Goal: Information Seeking & Learning: Learn about a topic

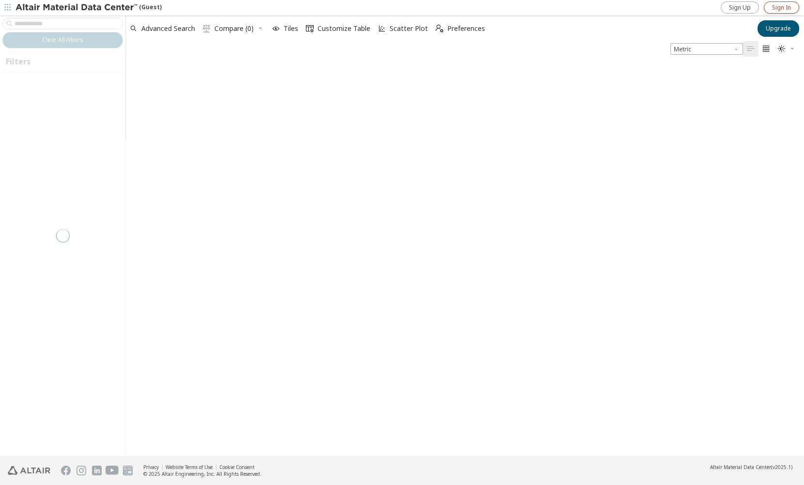
click at [789, 4] on span "Sign In" at bounding box center [782, 8] width 19 height 8
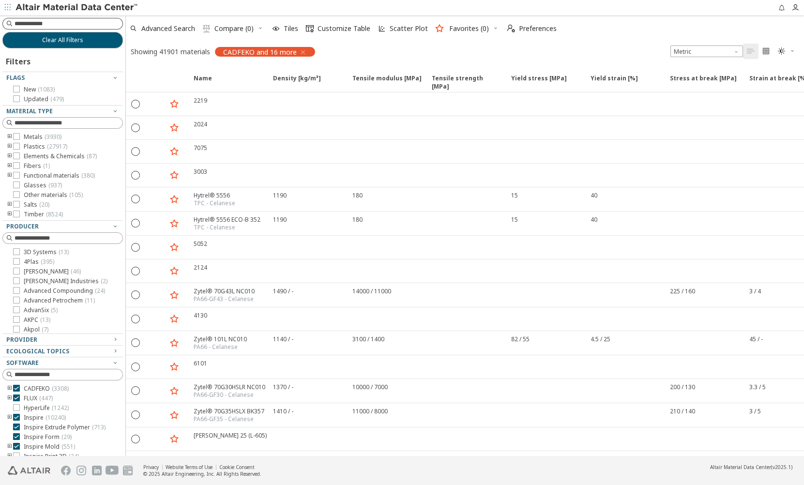
click at [92, 21] on input at bounding box center [69, 24] width 108 height 10
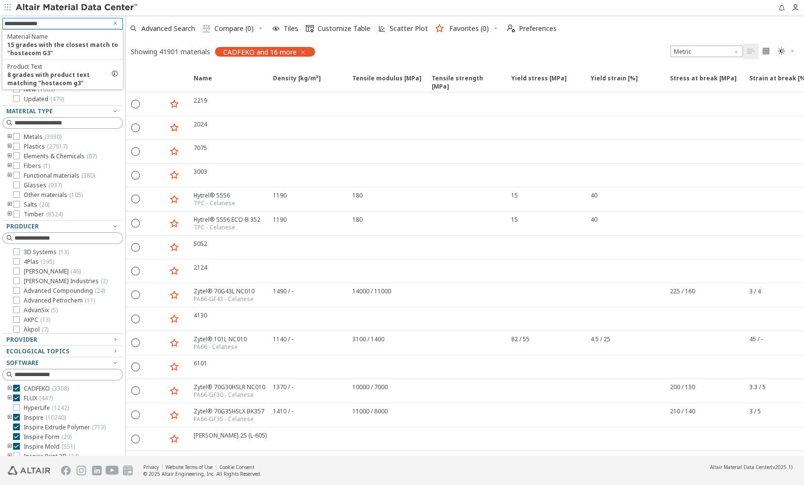
type input "**********"
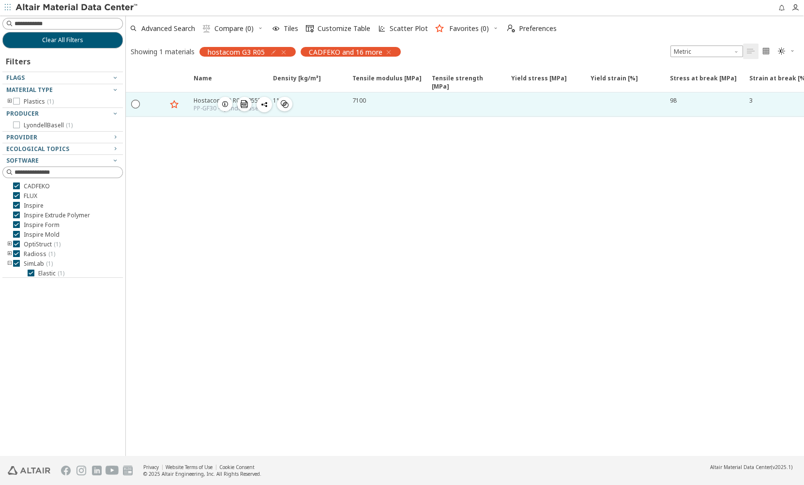
click at [211, 105] on div "PP-GF30 - LyondellBasell" at bounding box center [229, 109] width 71 height 8
click at [205, 103] on div "Hostacom G3 R05 105555" at bounding box center [229, 100] width 71 height 8
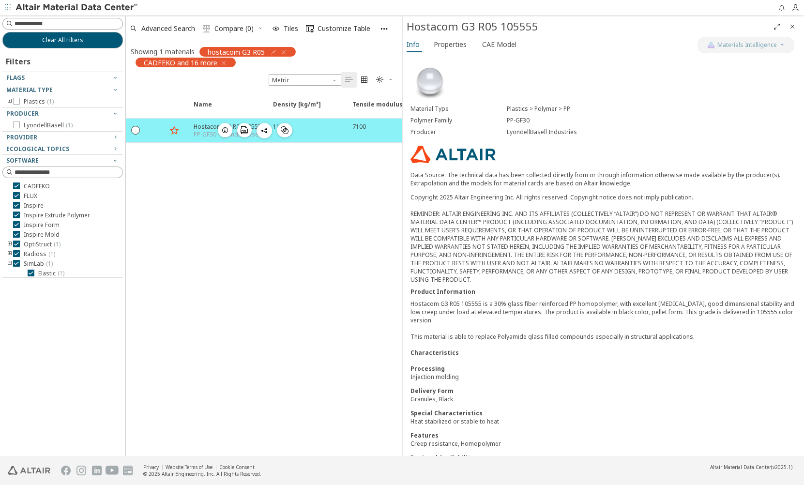
click at [201, 128] on div "Hostacom G3 R05 105555" at bounding box center [229, 127] width 71 height 8
click at [507, 43] on span "CAE Model" at bounding box center [499, 44] width 34 height 15
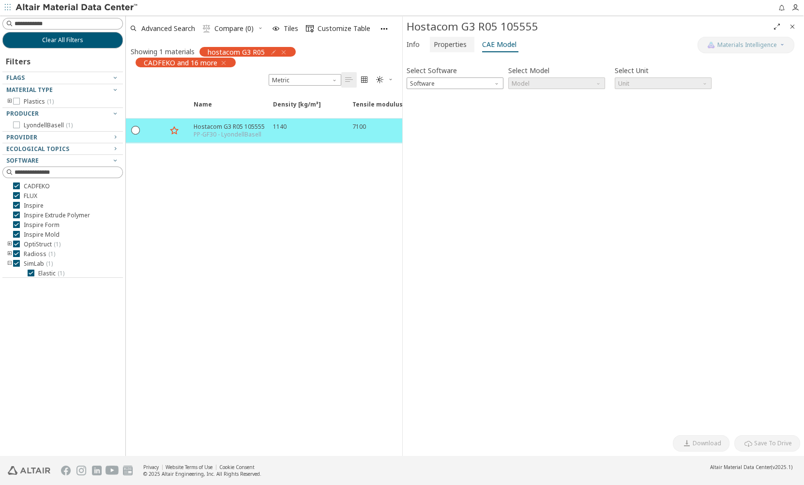
click at [457, 46] on span "Properties" at bounding box center [450, 44] width 33 height 15
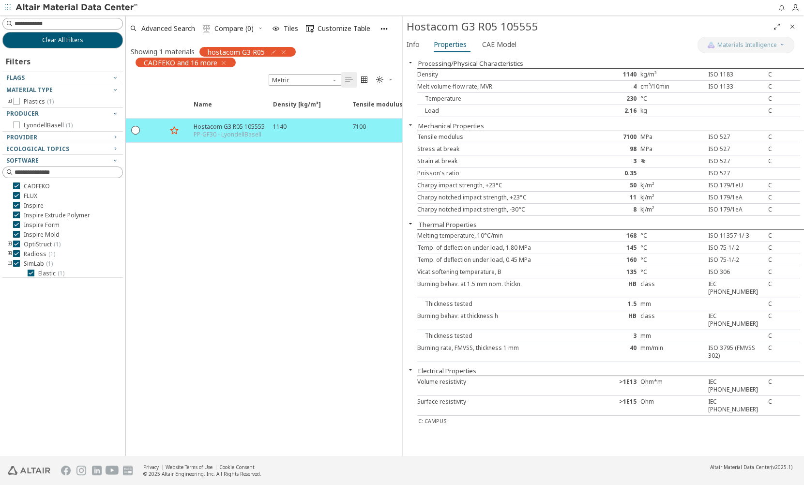
click at [285, 51] on icon "button" at bounding box center [284, 52] width 8 height 8
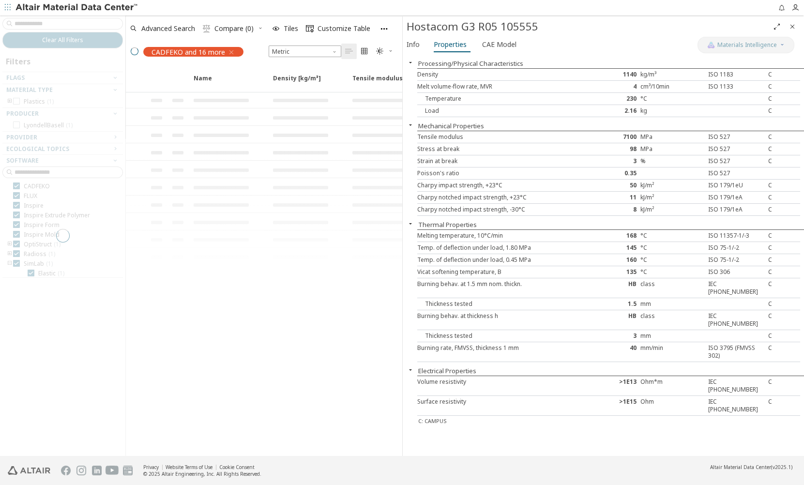
click at [75, 21] on div at bounding box center [62, 235] width 125 height 441
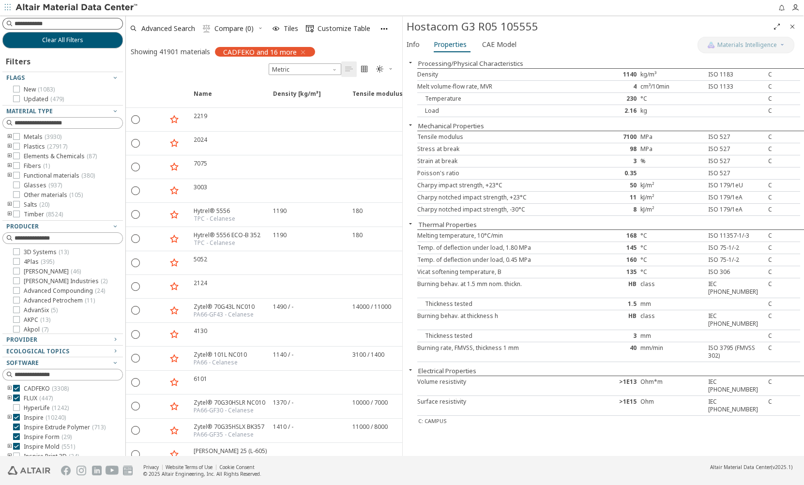
click at [45, 26] on input at bounding box center [69, 24] width 108 height 10
type input "**********"
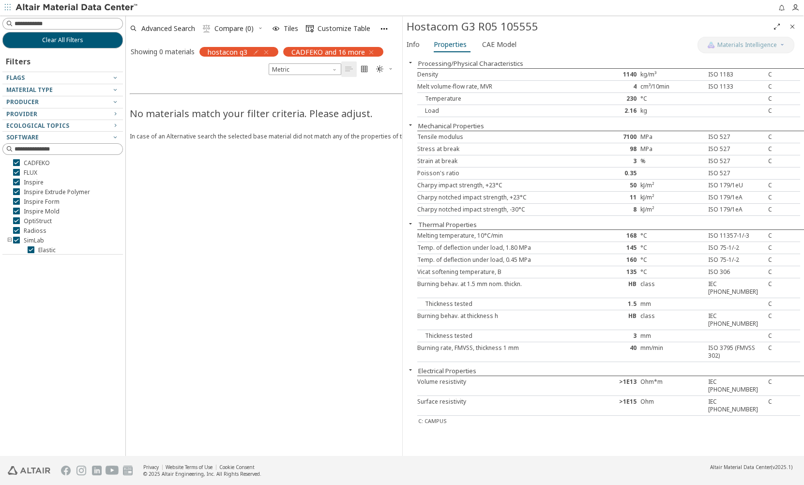
click at [266, 49] on icon "button" at bounding box center [267, 52] width 8 height 8
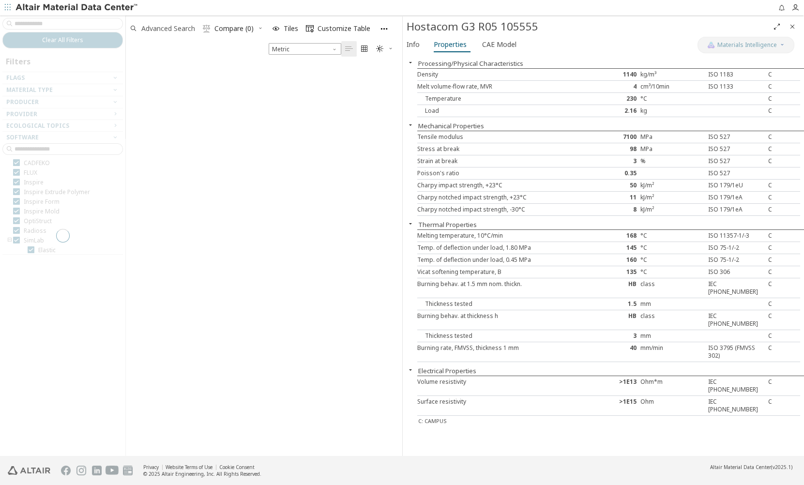
click at [72, 22] on div at bounding box center [62, 235] width 125 height 441
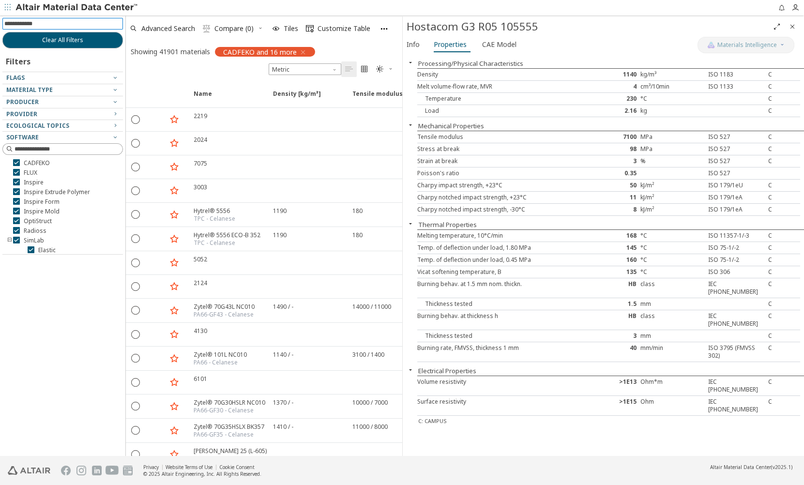
click at [40, 23] on input at bounding box center [63, 23] width 119 height 11
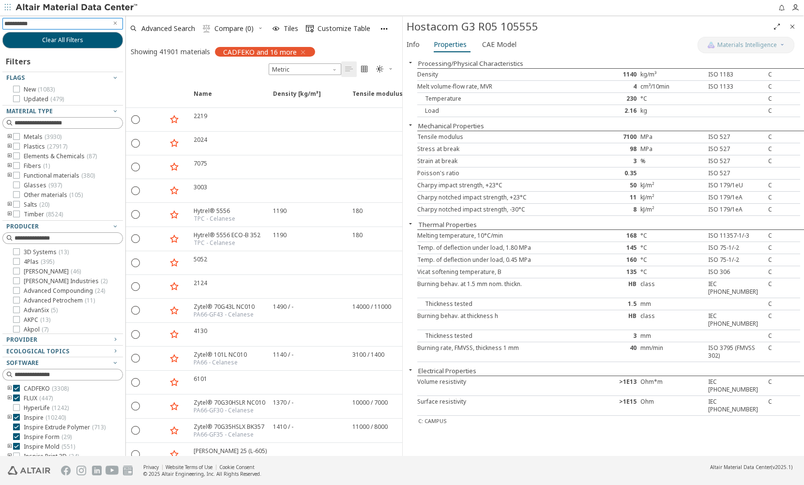
type input "**********"
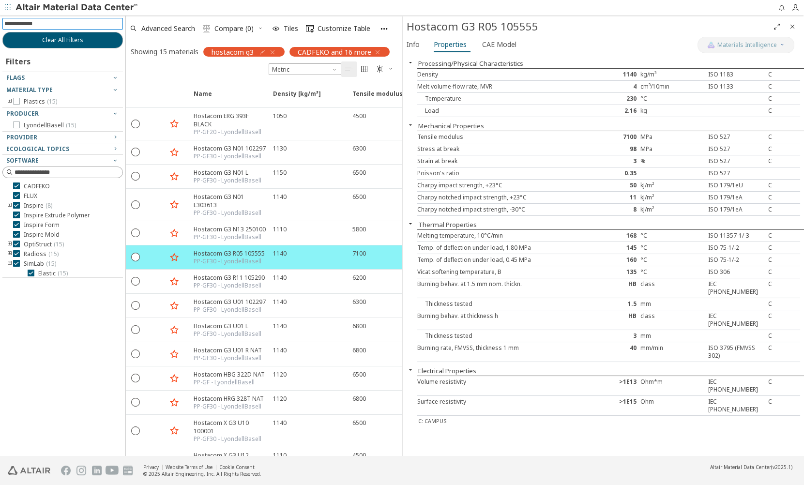
click at [61, 28] on input at bounding box center [63, 23] width 119 height 11
type input "****"
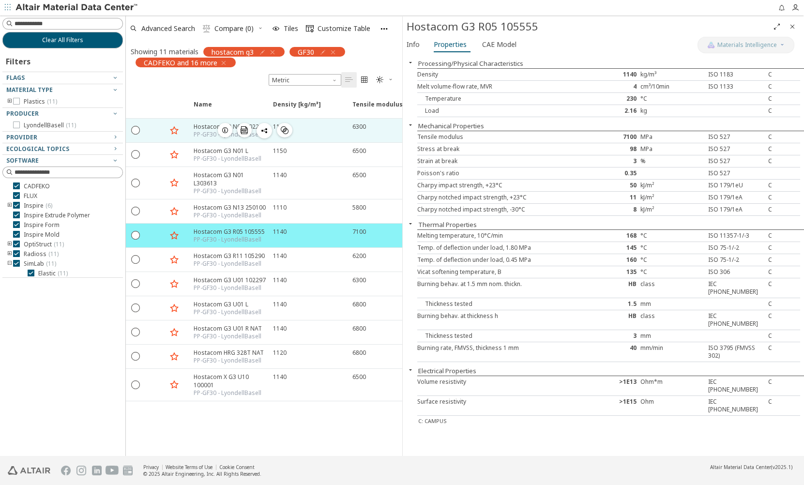
click at [200, 131] on div "PP-GF30 - LyondellBasell" at bounding box center [230, 135] width 72 height 8
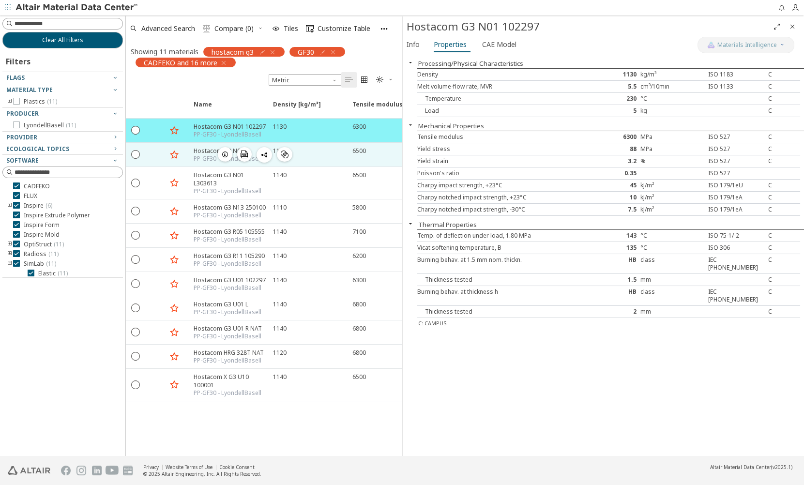
click at [205, 155] on div "PP-GF30 - LyondellBasell" at bounding box center [228, 159] width 68 height 8
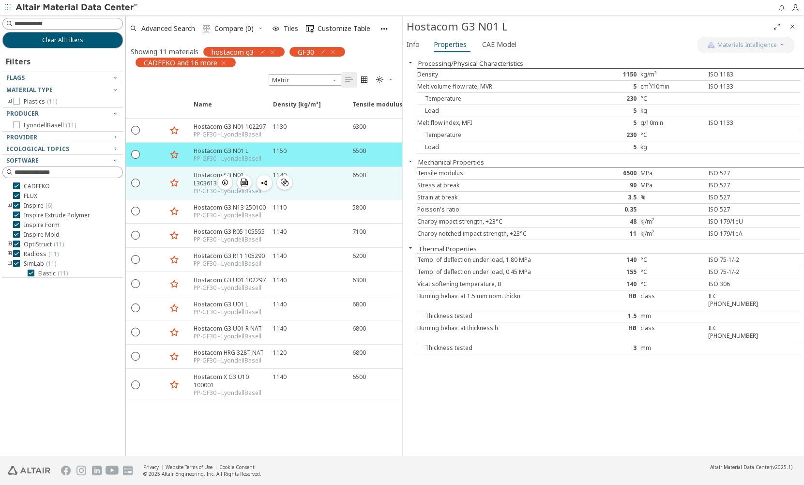
click at [208, 182] on div "Hostacom G3 N01 L303613" at bounding box center [231, 179] width 74 height 16
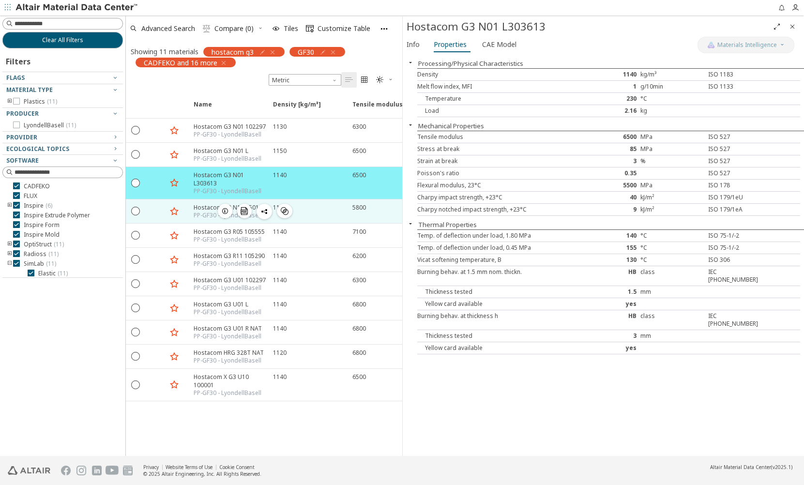
click at [208, 204] on div "Hostacom G3 N13 250100" at bounding box center [230, 207] width 72 height 8
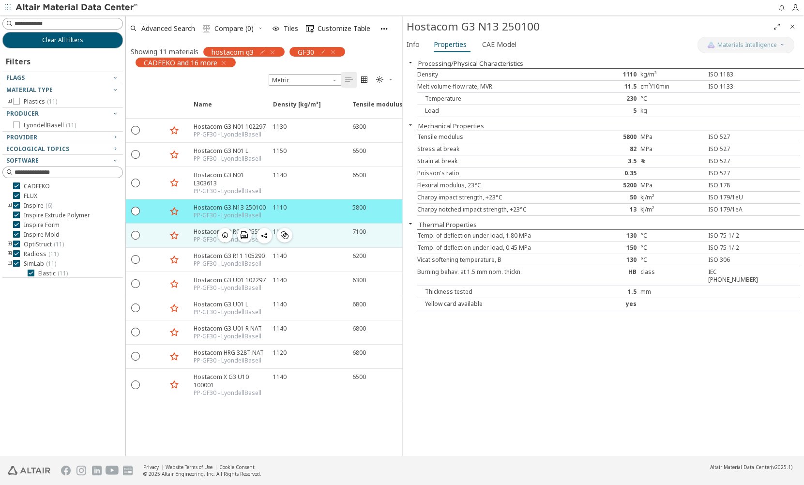
click at [203, 232] on div "Hostacom G3 R05 105555" at bounding box center [229, 232] width 71 height 8
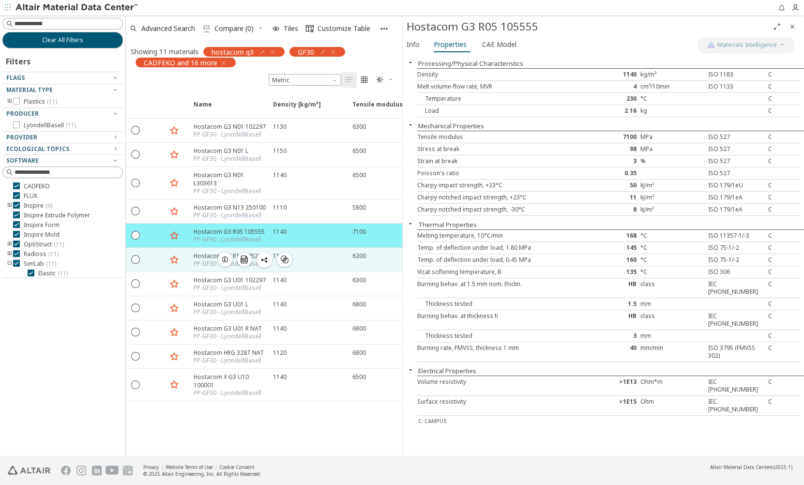
click at [207, 263] on div "PP-GF30 - LyondellBasell" at bounding box center [229, 264] width 71 height 8
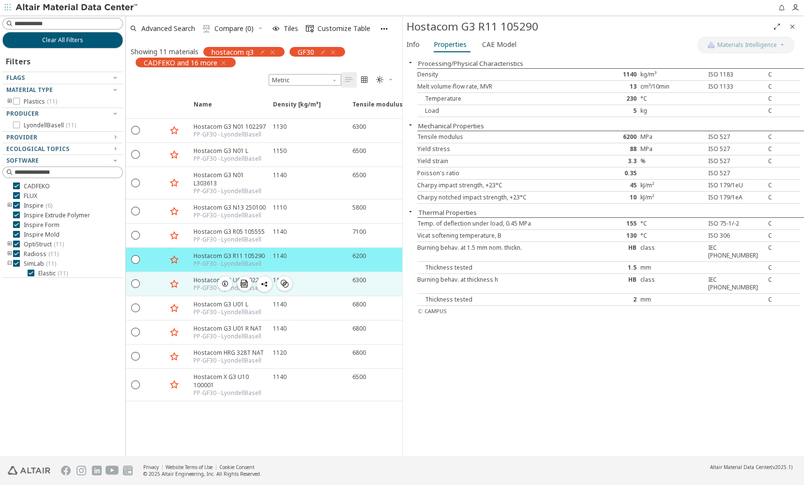
click at [209, 286] on div "PP-GF30 - LyondellBasell" at bounding box center [230, 288] width 72 height 8
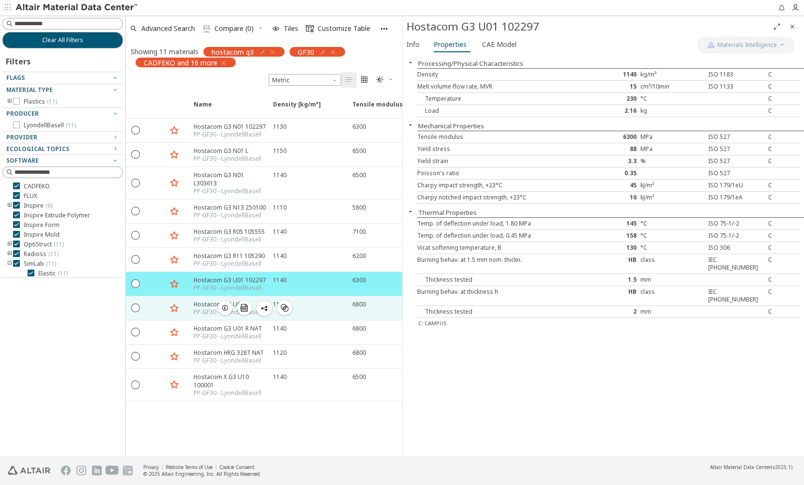
click at [199, 309] on div "PP-GF30 - LyondellBasell" at bounding box center [228, 313] width 68 height 8
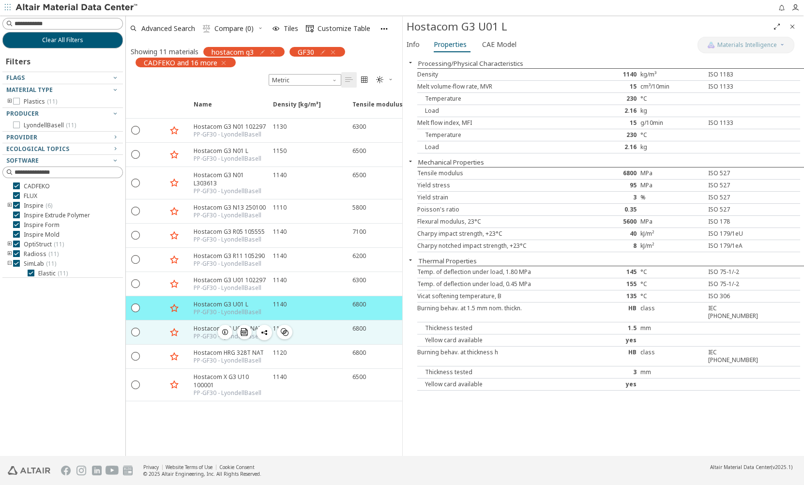
click at [203, 333] on div "PP-GF30 - LyondellBasell" at bounding box center [228, 337] width 68 height 8
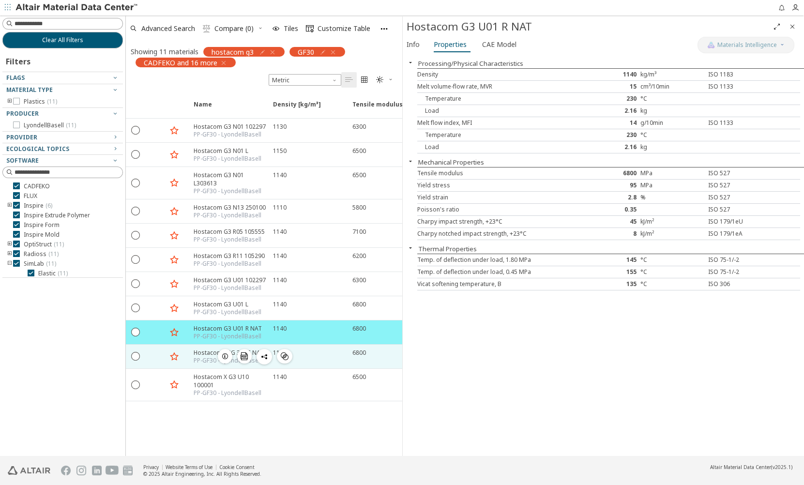
click at [199, 352] on div "Hostacom HRG 328T NAT" at bounding box center [229, 353] width 70 height 8
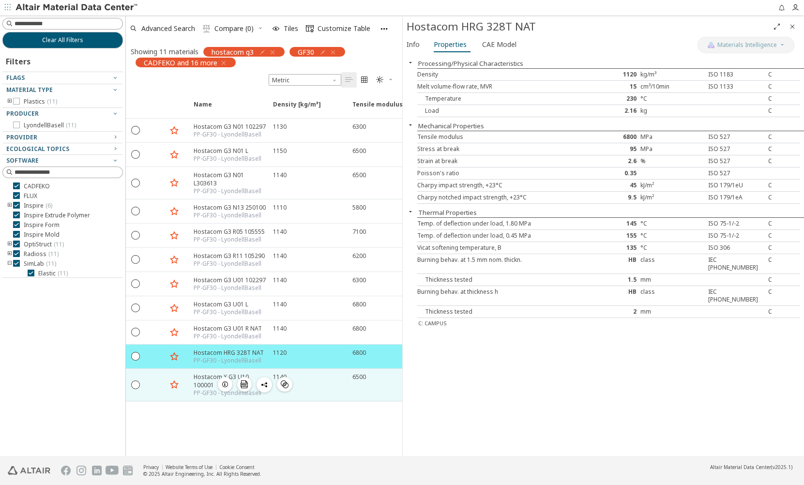
click at [203, 377] on div "Hostacom X G3 U10 100001" at bounding box center [231, 381] width 74 height 16
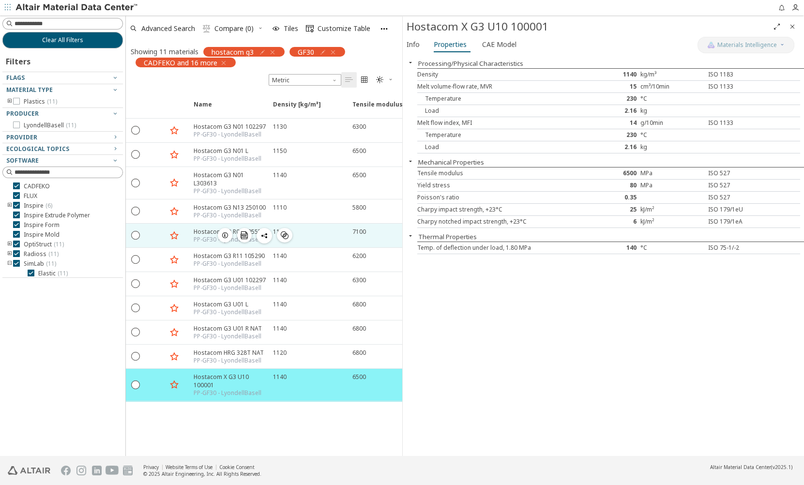
click at [196, 238] on div "PP-GF30 - LyondellBasell" at bounding box center [229, 240] width 71 height 8
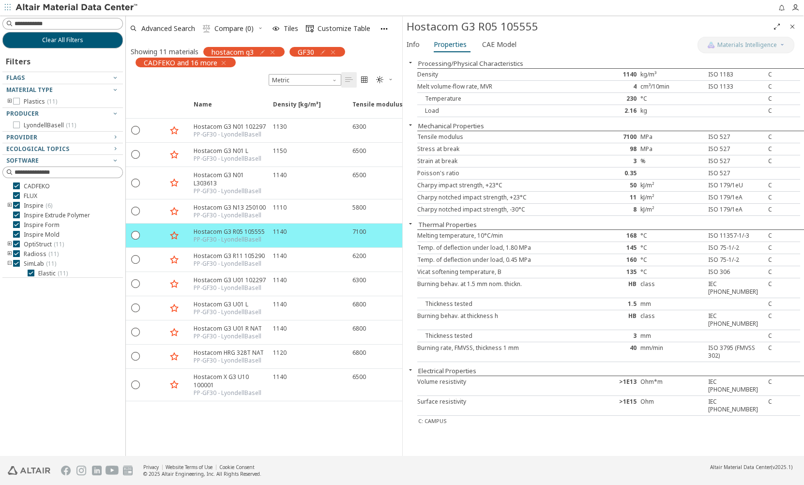
click at [274, 51] on icon "button" at bounding box center [273, 52] width 8 height 8
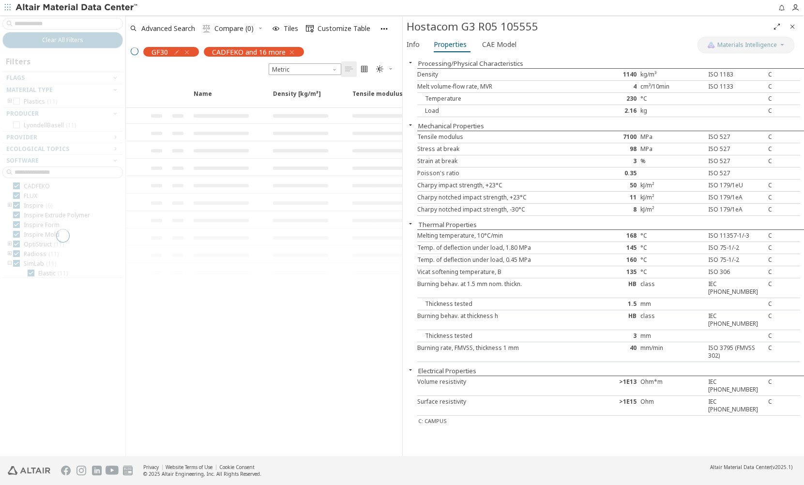
click at [63, 19] on div at bounding box center [62, 235] width 125 height 441
click at [59, 25] on div at bounding box center [62, 235] width 125 height 441
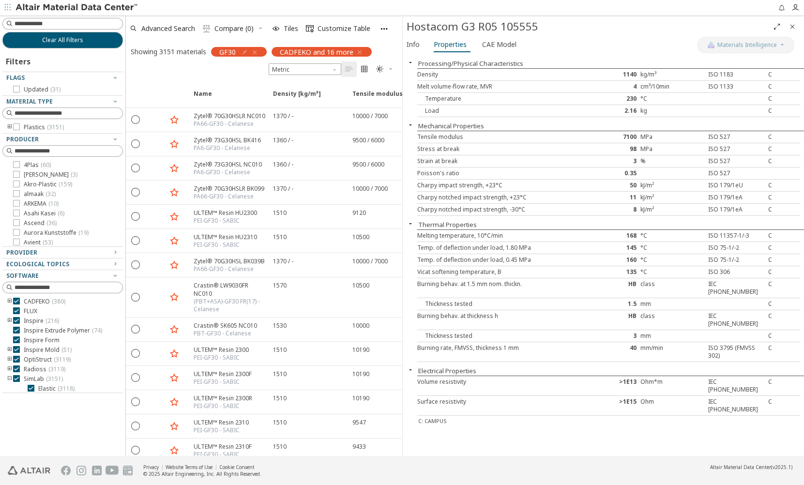
click at [257, 52] on icon "button" at bounding box center [255, 52] width 8 height 8
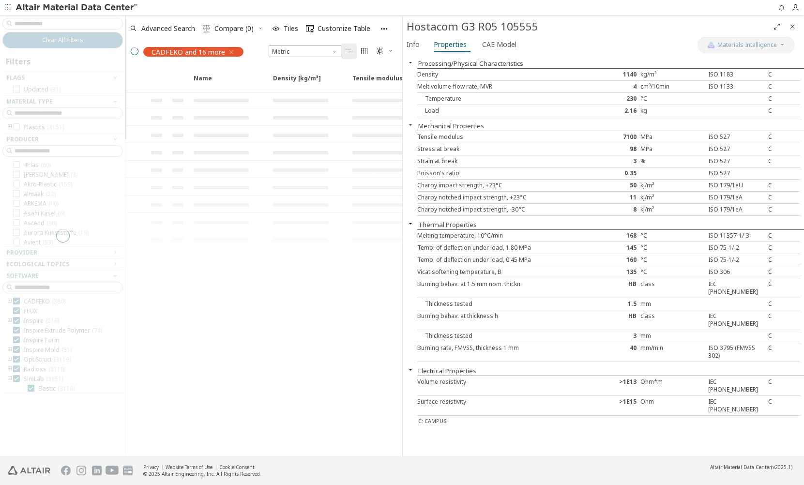
click at [68, 28] on div at bounding box center [62, 235] width 125 height 441
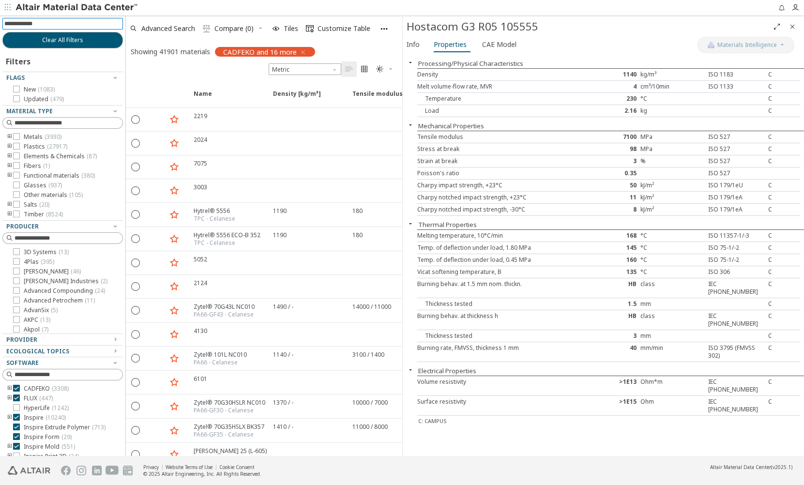
click at [68, 28] on input at bounding box center [63, 23] width 119 height 11
type input "**********"
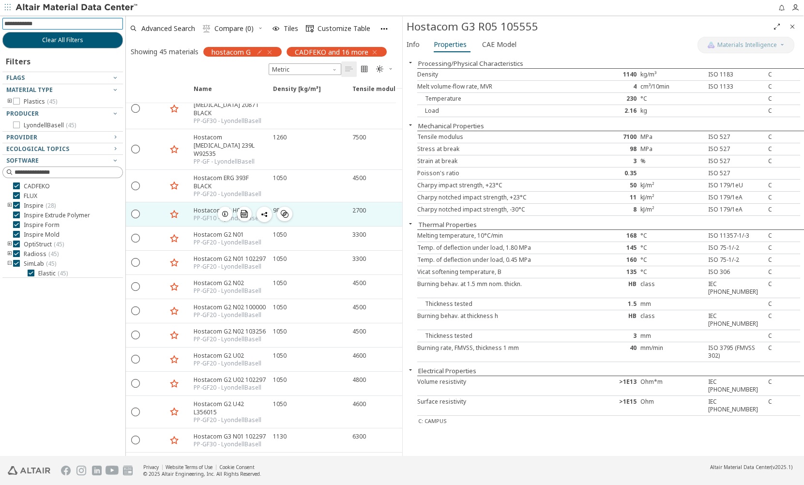
scroll to position [88, 0]
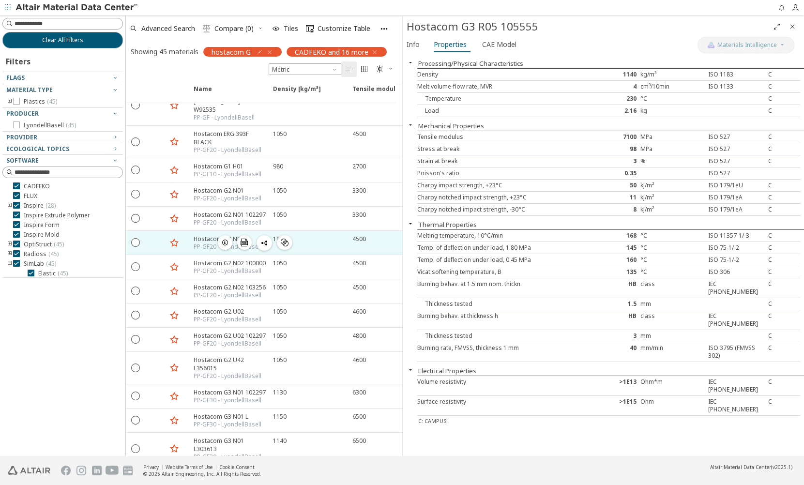
click at [202, 235] on div "Hostacom G2 N02" at bounding box center [228, 239] width 68 height 8
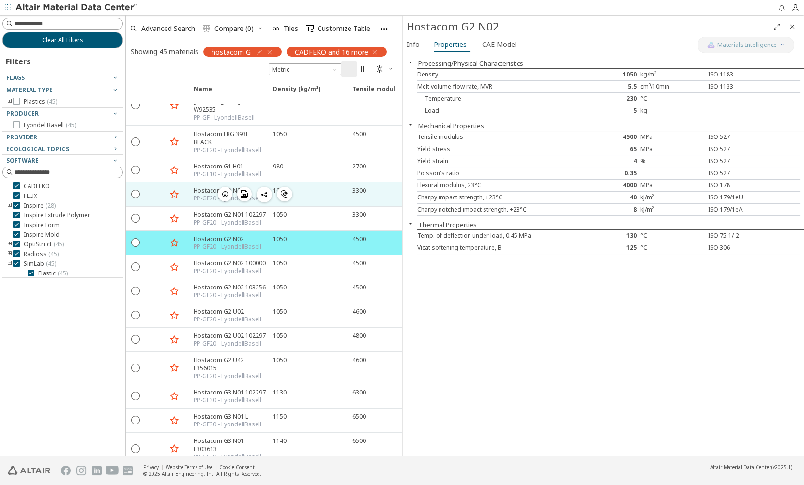
click at [208, 195] on div "PP-GF20 - LyondellBasell" at bounding box center [228, 199] width 68 height 8
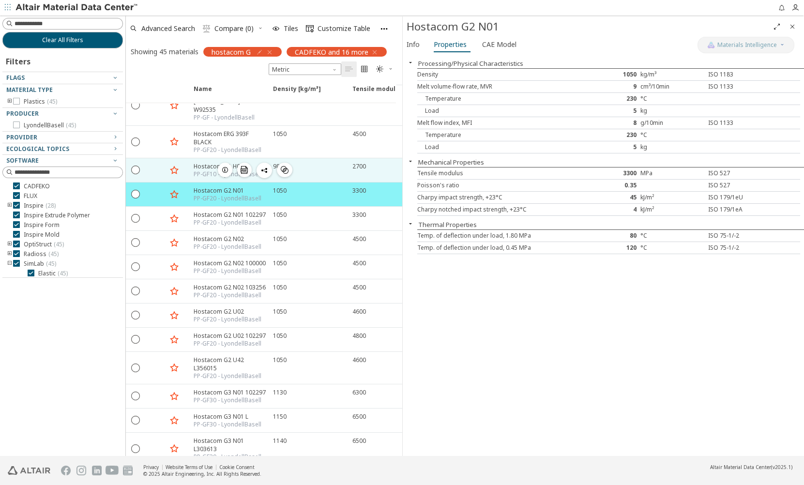
click at [207, 170] on div "PP-GF10 - LyondellBasell" at bounding box center [228, 174] width 68 height 8
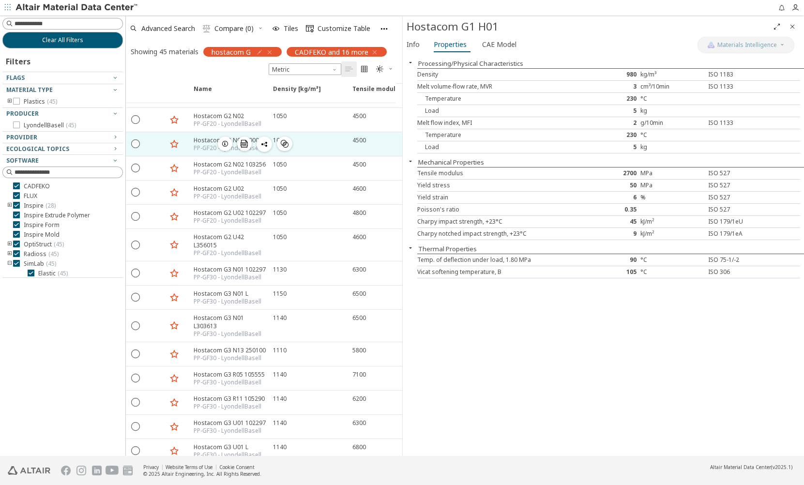
scroll to position [220, 0]
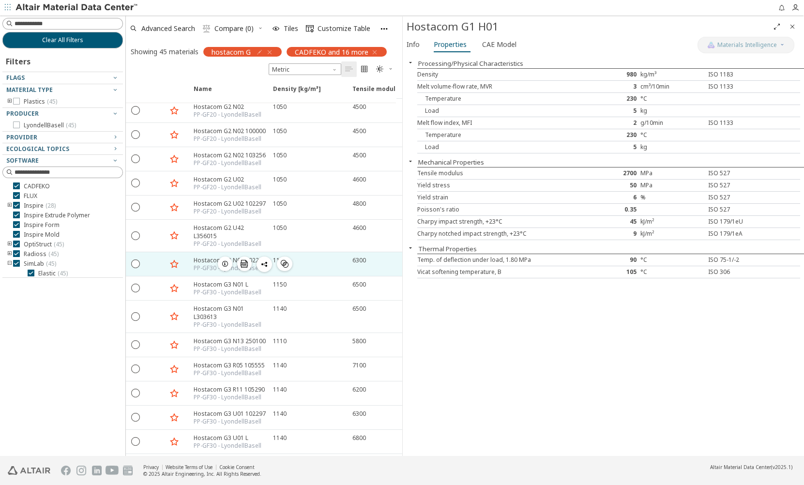
click at [200, 264] on div "PP-GF30 - LyondellBasell" at bounding box center [230, 268] width 72 height 8
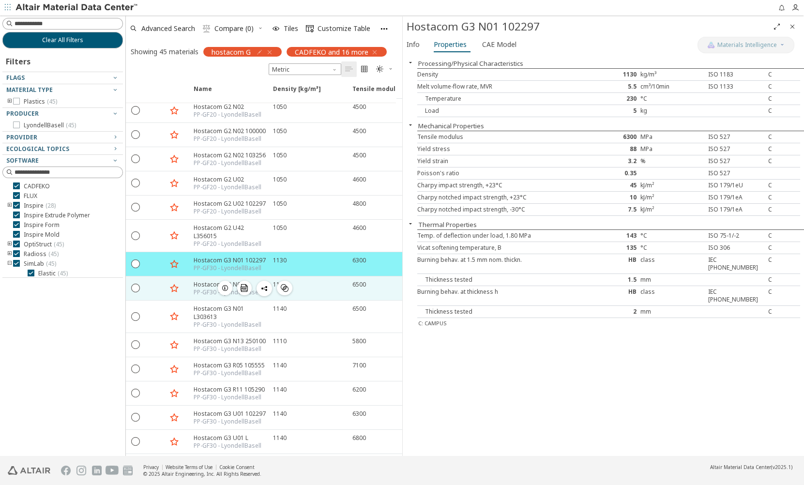
click at [206, 280] on div "Hostacom G3 N01 L" at bounding box center [228, 284] width 68 height 8
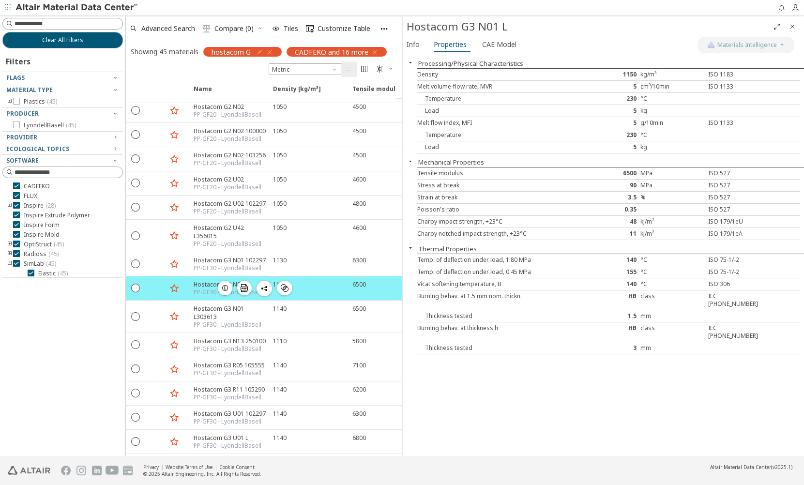
scroll to position [264, 0]
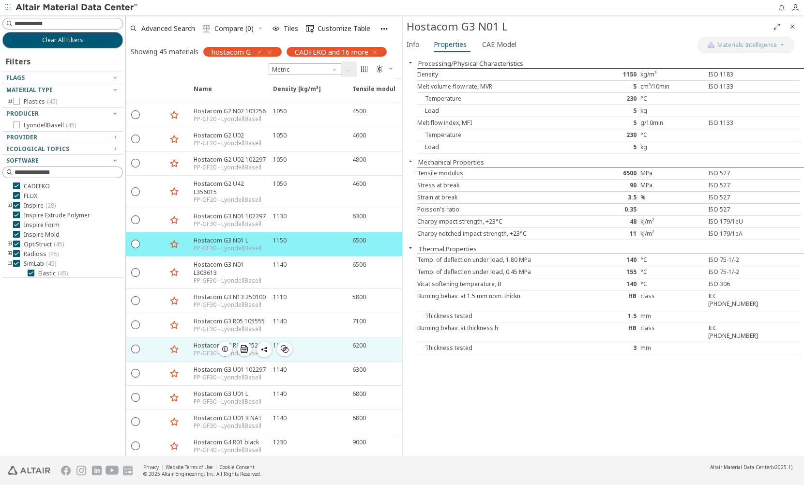
click at [214, 341] on div "Hostacom G3 R11 105290" at bounding box center [229, 345] width 71 height 8
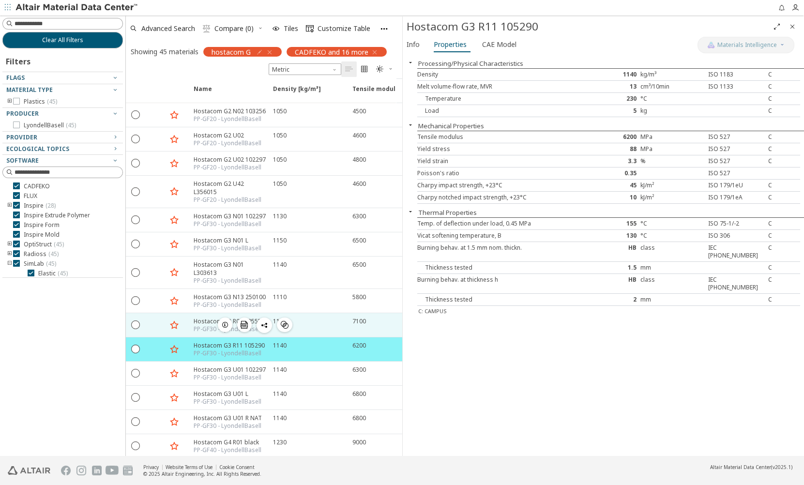
click at [205, 317] on div "Hostacom G3 R05 105555" at bounding box center [229, 321] width 71 height 8
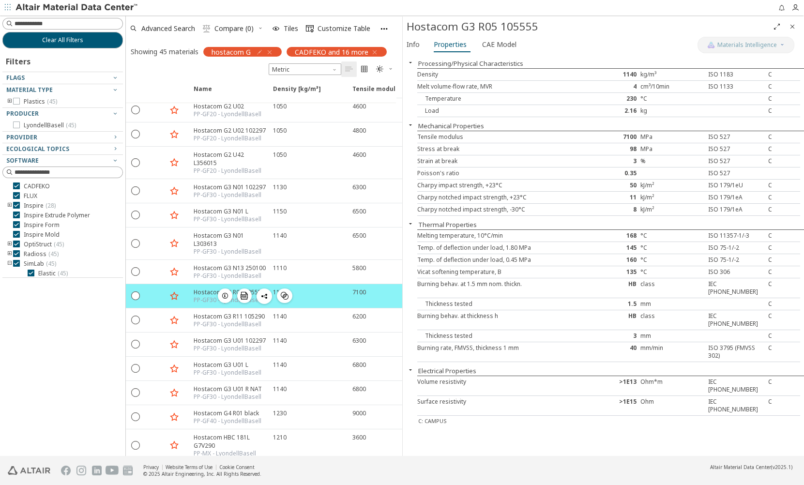
scroll to position [308, 0]
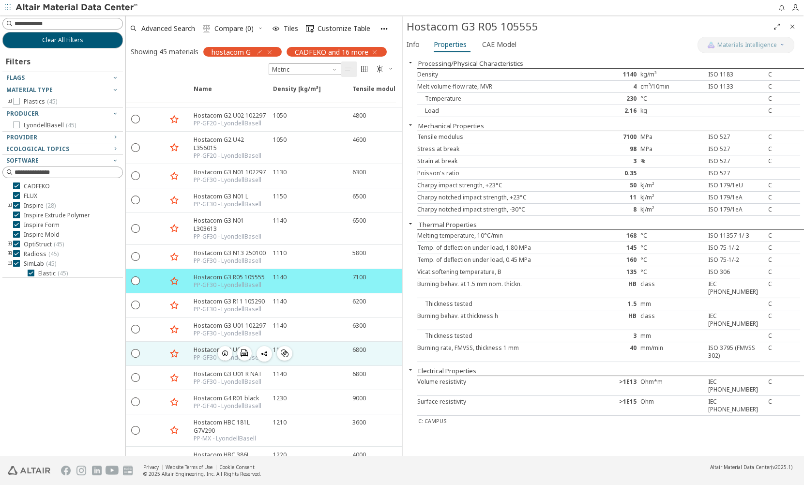
click at [199, 354] on div "PP-GF30 - LyondellBasell" at bounding box center [228, 358] width 68 height 8
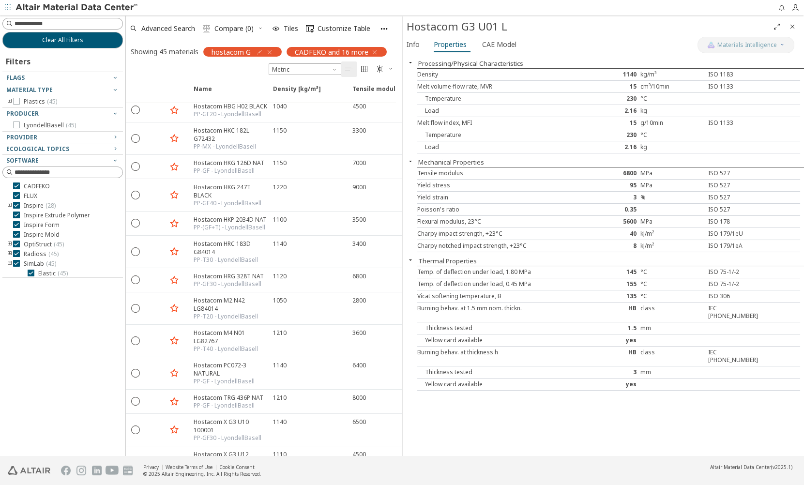
scroll to position [881, 0]
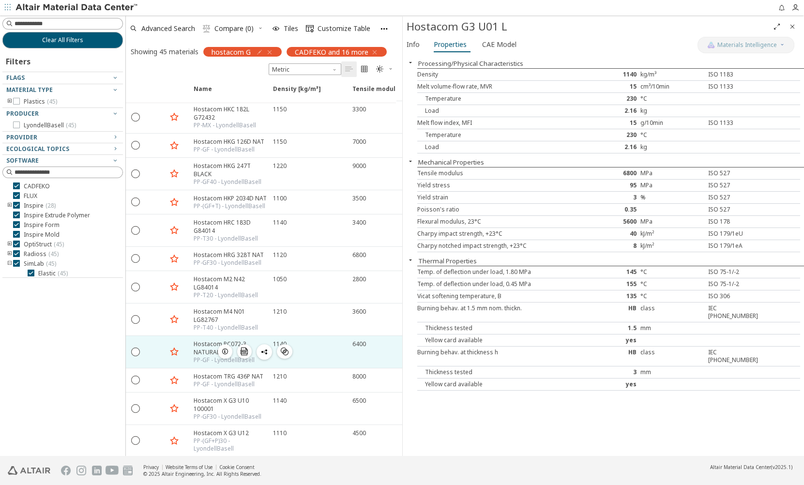
click at [199, 340] on div "Hostacom PC072-3 NATURAL" at bounding box center [231, 348] width 74 height 16
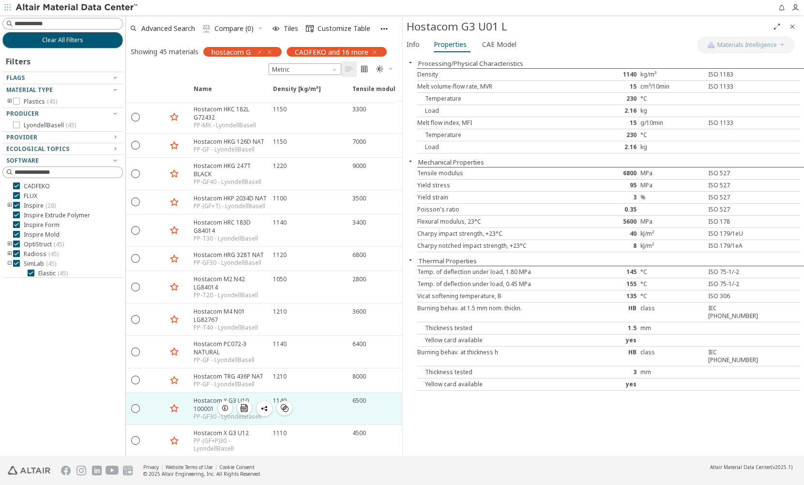
click at [213, 397] on div "Hostacom X G3 U10 100001" at bounding box center [231, 405] width 74 height 16
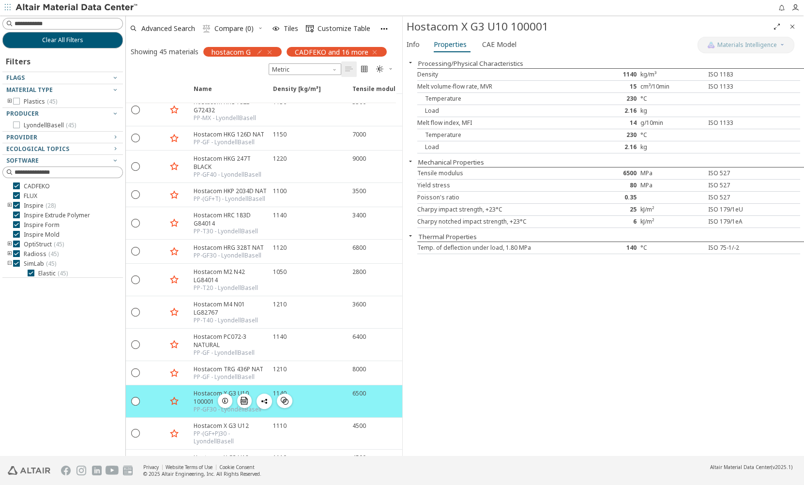
scroll to position [890, 0]
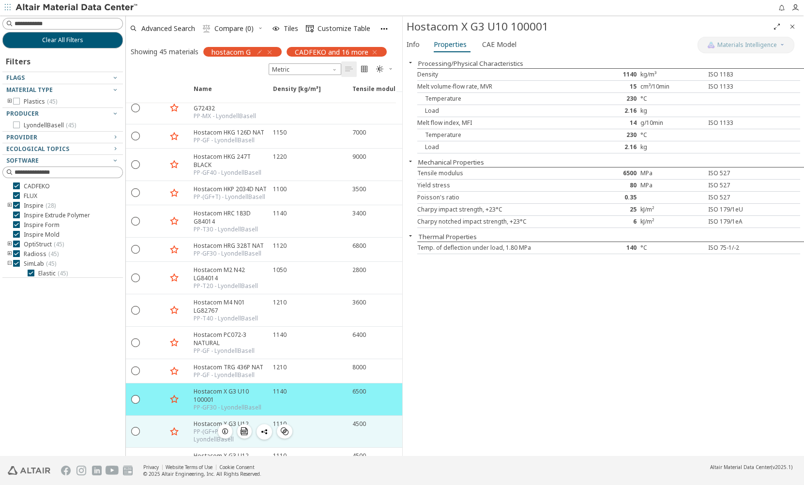
click at [211, 420] on div "Hostacom X G3 U12" at bounding box center [231, 424] width 74 height 8
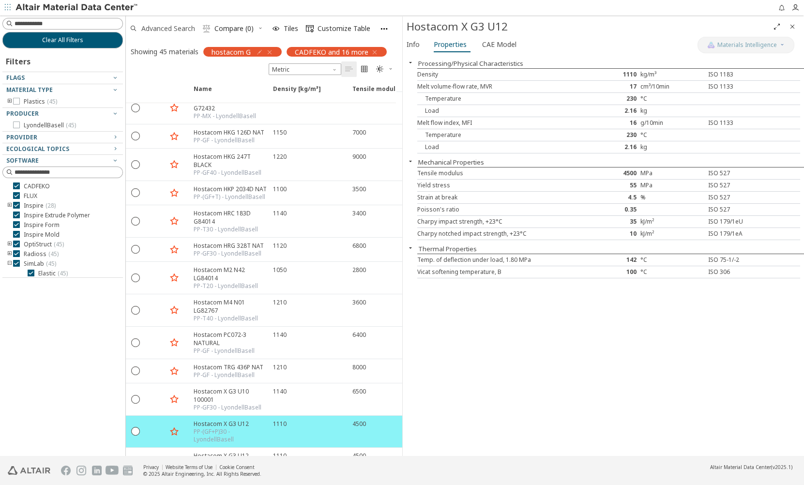
drag, startPoint x: 271, startPoint y: 51, endPoint x: 158, endPoint y: 22, distance: 115.9
click at [271, 51] on icon "button" at bounding box center [270, 52] width 8 height 8
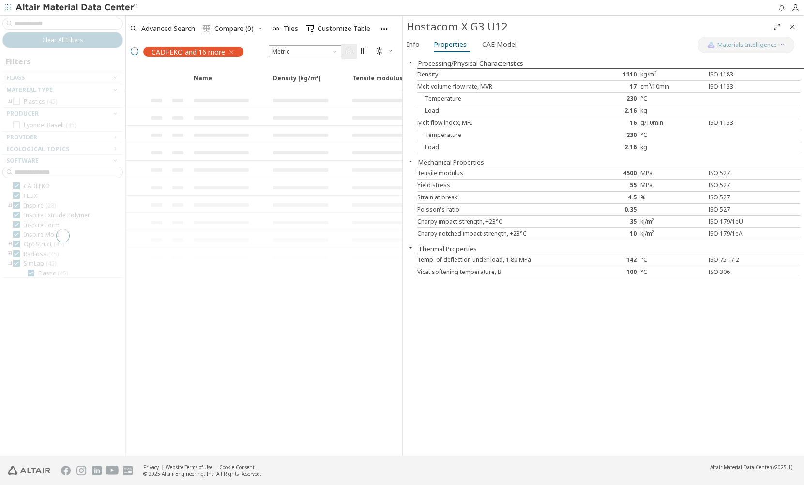
click at [43, 22] on div at bounding box center [62, 235] width 125 height 441
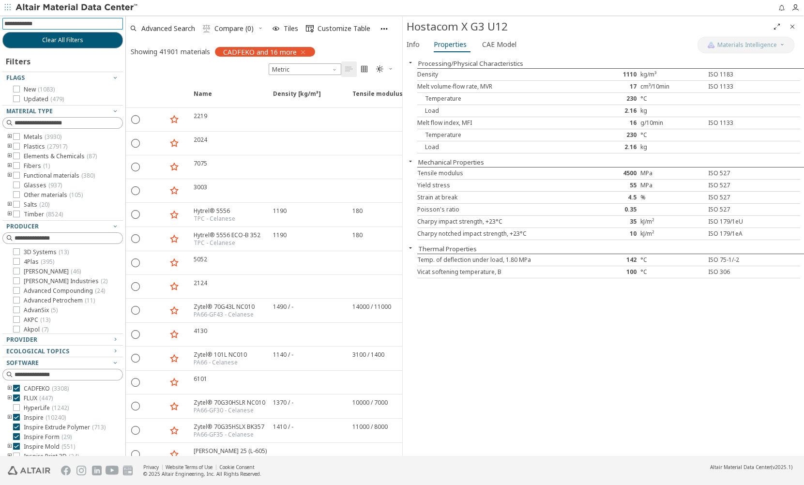
click at [19, 24] on input at bounding box center [63, 23] width 119 height 11
type input "********"
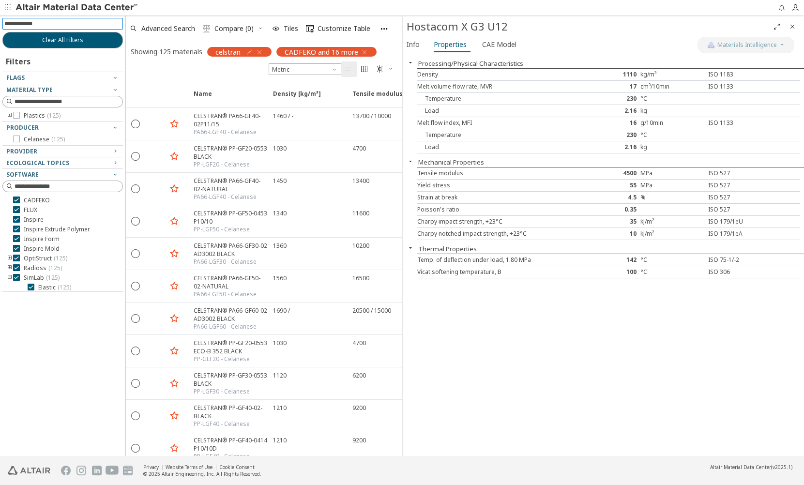
click at [35, 26] on input at bounding box center [63, 23] width 119 height 11
type input "******"
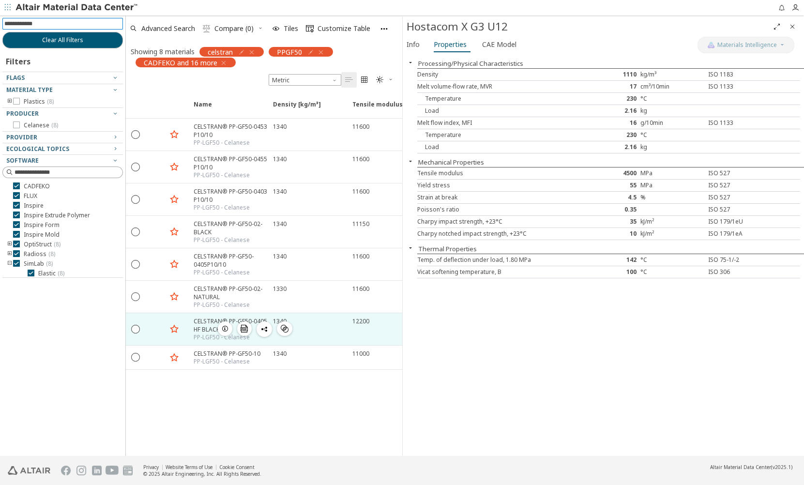
click at [206, 321] on div "CELSTRAN® PP-GF50-0405 HF BLACK" at bounding box center [231, 325] width 74 height 16
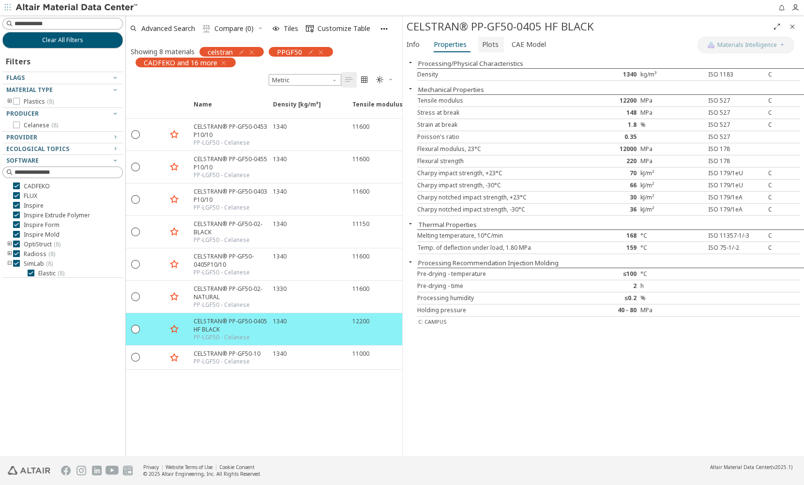
click at [485, 46] on span "Plots" at bounding box center [490, 44] width 16 height 15
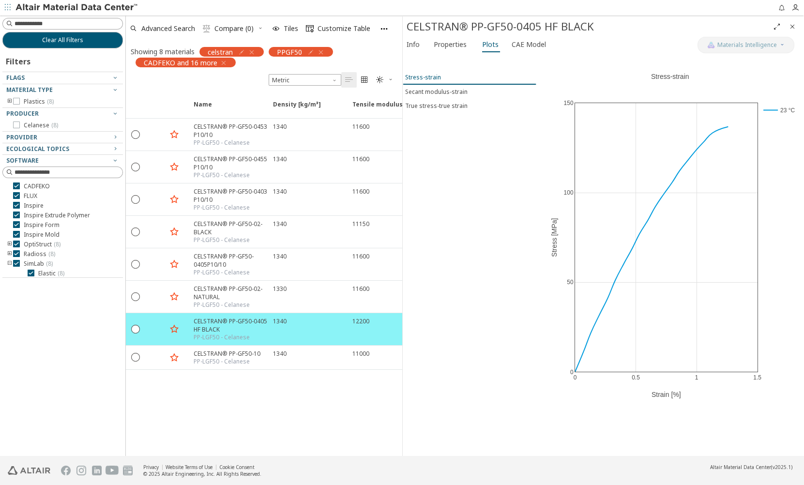
click at [422, 77] on div "Stress-strain" at bounding box center [423, 77] width 36 height 8
click at [722, 68] on div "0 0.5 1 1.5 0 50 100 150 23 °C Stress-strain Strain [%] Stress [MPa]" at bounding box center [671, 233] width 268 height 356
click at [776, 60] on icon at bounding box center [778, 61] width 8 height 8
click at [426, 100] on button "True stress-true strain" at bounding box center [470, 106] width 134 height 14
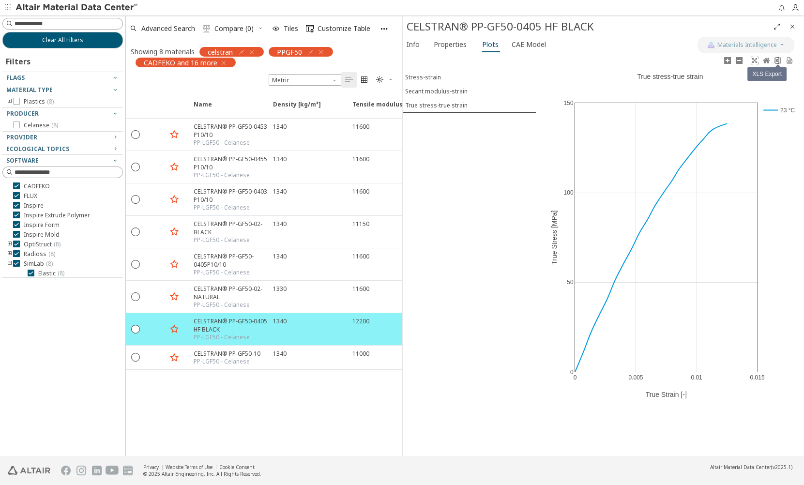
click at [775, 61] on icon at bounding box center [778, 60] width 6 height 7
click at [447, 45] on span "Properties" at bounding box center [450, 44] width 33 height 15
